Goal: Task Accomplishment & Management: Manage account settings

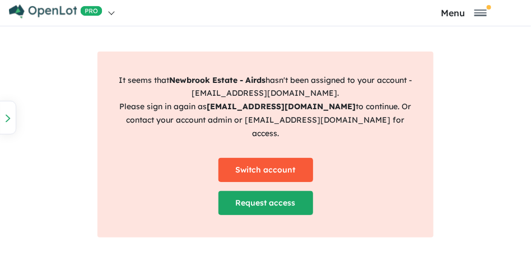
click at [271, 163] on link "Switch account" at bounding box center [265, 170] width 95 height 24
click at [272, 166] on link "Switch account" at bounding box center [265, 170] width 95 height 24
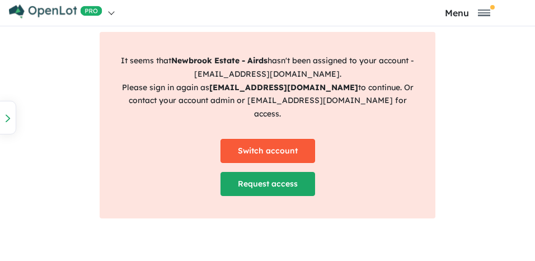
click at [299, 139] on link "Switch account" at bounding box center [268, 151] width 95 height 24
